Goal: Information Seeking & Learning: Check status

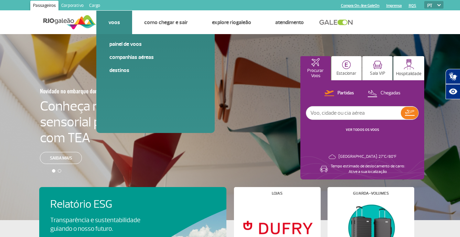
click at [126, 21] on li "Voos Painel de voos Companhias Aéreas Destinos" at bounding box center [114, 22] width 36 height 23
click at [142, 56] on link "Companhias Aéreas" at bounding box center [155, 57] width 92 height 8
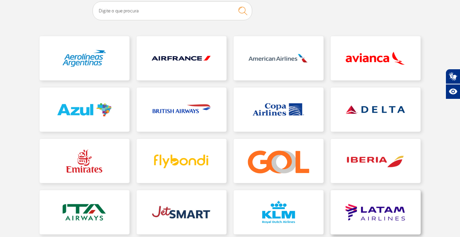
scroll to position [103, 0]
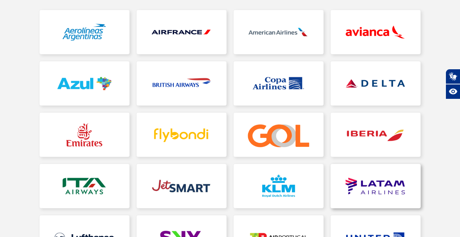
click at [389, 196] on link at bounding box center [376, 186] width 90 height 44
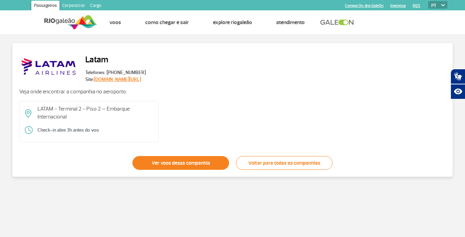
click at [204, 169] on link "Ver voos dessa companhia" at bounding box center [180, 163] width 97 height 14
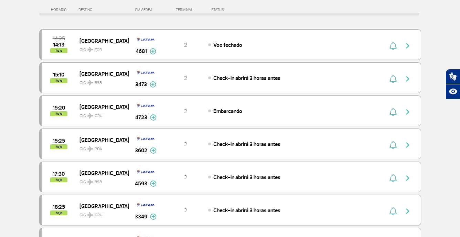
scroll to position [103, 0]
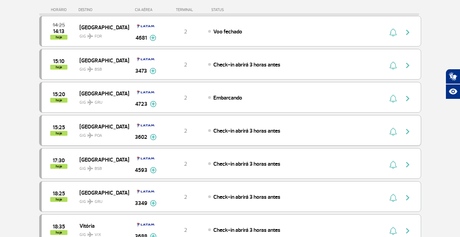
click at [96, 127] on span "[GEOGRAPHIC_DATA]" at bounding box center [101, 126] width 44 height 9
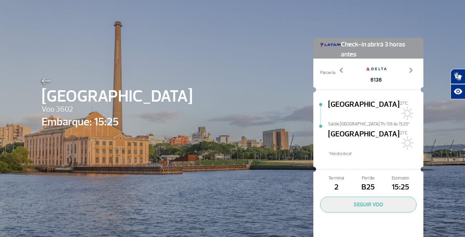
click at [43, 79] on img at bounding box center [46, 81] width 9 height 6
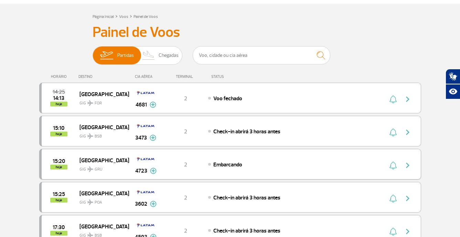
scroll to position [69, 0]
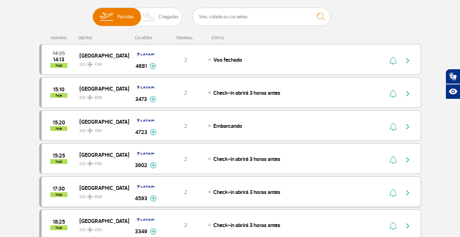
click at [87, 187] on span "[GEOGRAPHIC_DATA]" at bounding box center [101, 187] width 44 height 9
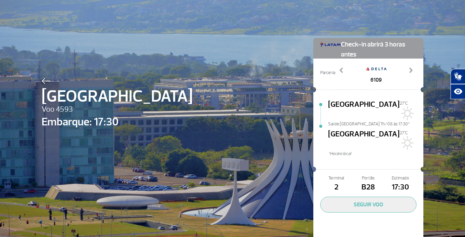
click at [45, 76] on div at bounding box center [117, 80] width 151 height 8
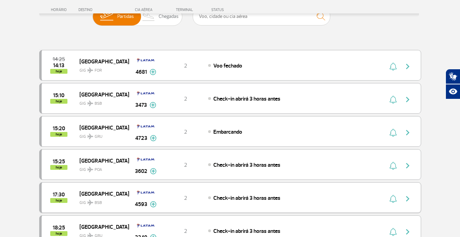
scroll to position [103, 0]
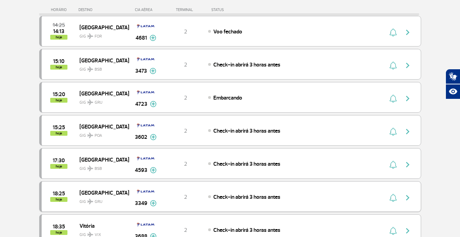
click at [94, 196] on span "GIG GRU" at bounding box center [101, 200] width 44 height 10
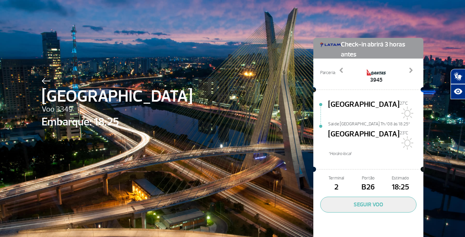
click at [45, 82] on img at bounding box center [46, 81] width 9 height 6
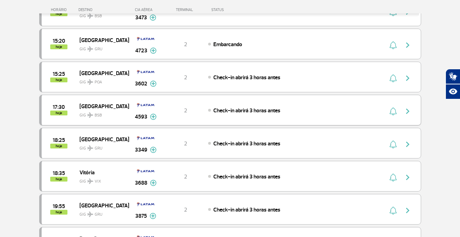
scroll to position [172, 0]
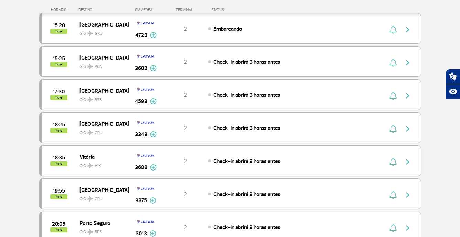
click at [94, 159] on span "GIG VIX" at bounding box center [101, 164] width 44 height 10
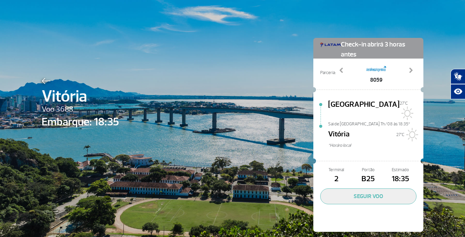
click at [42, 79] on img at bounding box center [46, 81] width 9 height 6
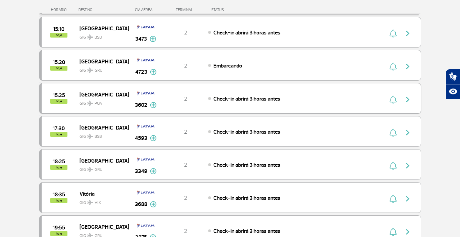
scroll to position [172, 0]
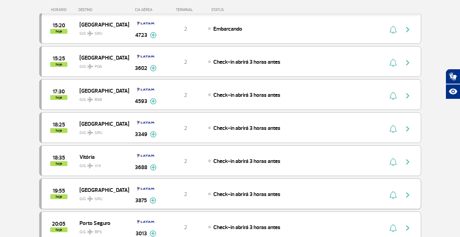
click at [95, 192] on span "GIG GRU" at bounding box center [101, 197] width 44 height 10
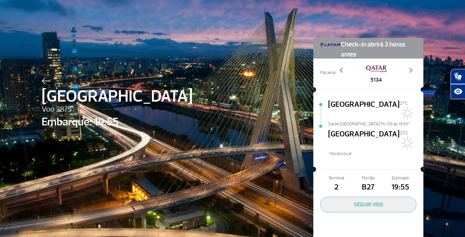
click at [46, 80] on img at bounding box center [46, 81] width 9 height 6
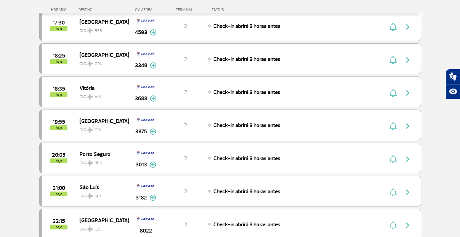
scroll to position [275, 0]
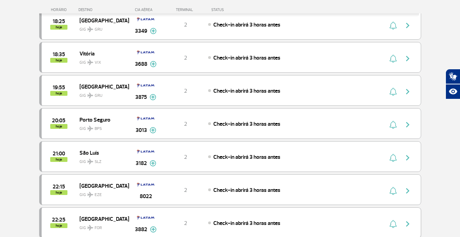
click at [97, 219] on span "[GEOGRAPHIC_DATA]" at bounding box center [101, 218] width 44 height 9
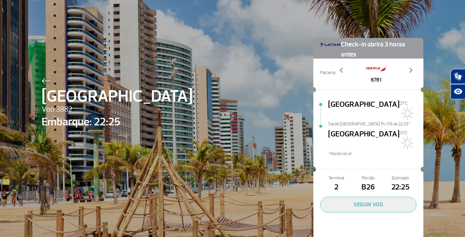
click at [42, 79] on img at bounding box center [46, 81] width 9 height 6
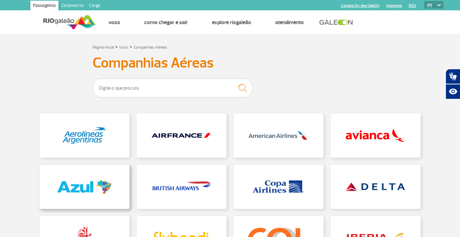
click at [48, 193] on link at bounding box center [85, 186] width 90 height 44
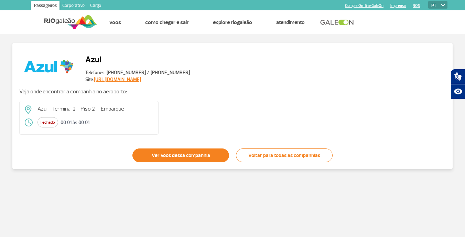
click at [159, 154] on link "Ver voos dessa companhia" at bounding box center [180, 155] width 97 height 14
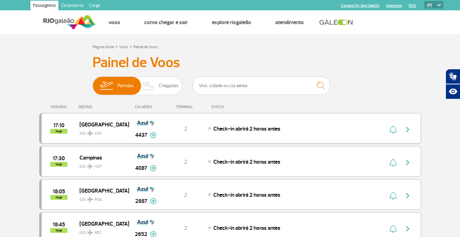
click at [99, 127] on span "GIG CNF" at bounding box center [101, 132] width 44 height 10
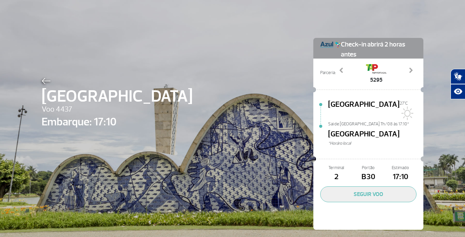
click at [45, 84] on img at bounding box center [46, 81] width 9 height 6
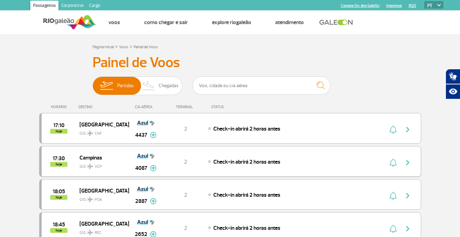
click at [76, 156] on div "17:30 hoje" at bounding box center [61, 161] width 38 height 11
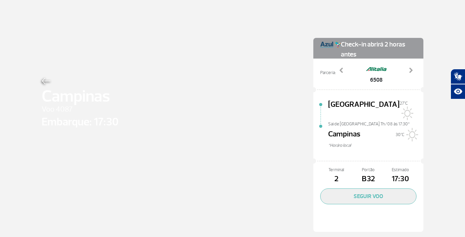
click at [42, 77] on div at bounding box center [80, 80] width 77 height 8
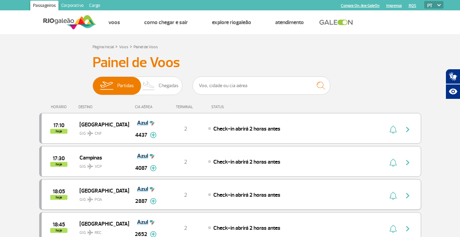
click at [86, 185] on div "18:05 hoje [GEOGRAPHIC_DATA] GIG POA 2887 2 Check-in abrirá 2 horas antes Parce…" at bounding box center [230, 194] width 382 height 31
click at [87, 189] on span "[GEOGRAPHIC_DATA]" at bounding box center [101, 190] width 44 height 9
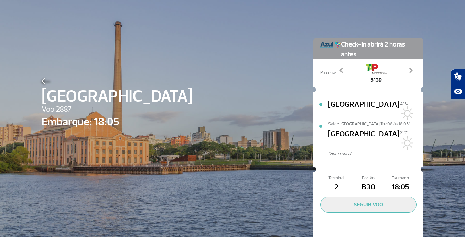
click at [45, 82] on img at bounding box center [46, 81] width 9 height 6
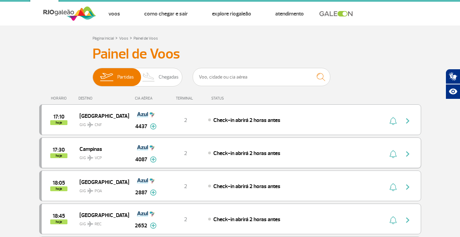
scroll to position [34, 0]
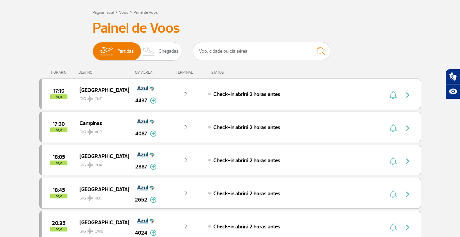
click at [81, 194] on span "GIG REC" at bounding box center [101, 196] width 44 height 10
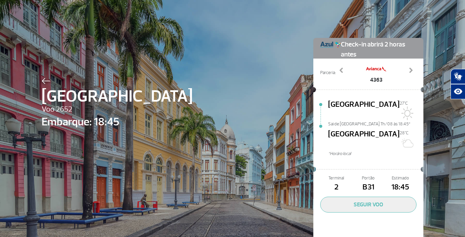
click at [44, 83] on img at bounding box center [46, 81] width 9 height 6
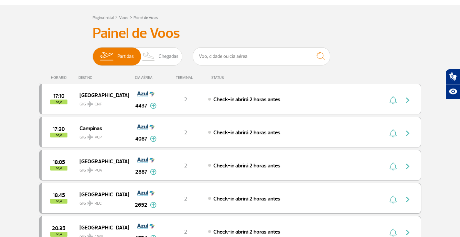
scroll to position [69, 0]
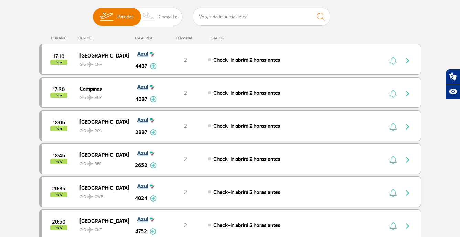
click at [88, 192] on span "GIG CWB" at bounding box center [101, 195] width 44 height 10
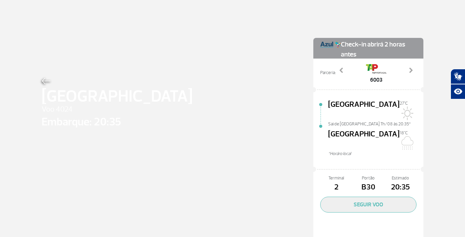
click at [50, 77] on div at bounding box center [117, 80] width 151 height 8
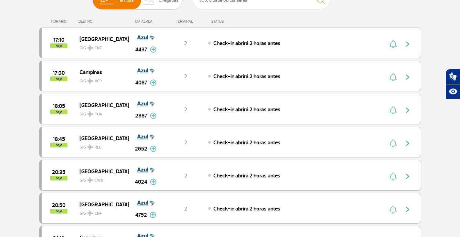
scroll to position [103, 0]
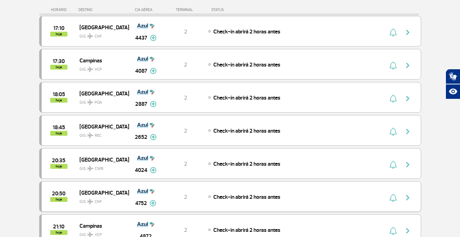
click at [91, 191] on span "[GEOGRAPHIC_DATA]" at bounding box center [101, 192] width 44 height 9
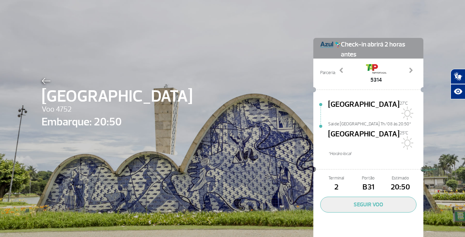
click at [44, 86] on span "[GEOGRAPHIC_DATA]" at bounding box center [117, 96] width 151 height 25
click at [44, 77] on div at bounding box center [117, 80] width 151 height 8
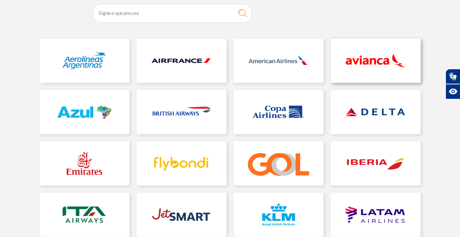
scroll to position [103, 0]
